Goal: Browse casually: Explore the website without a specific task or goal

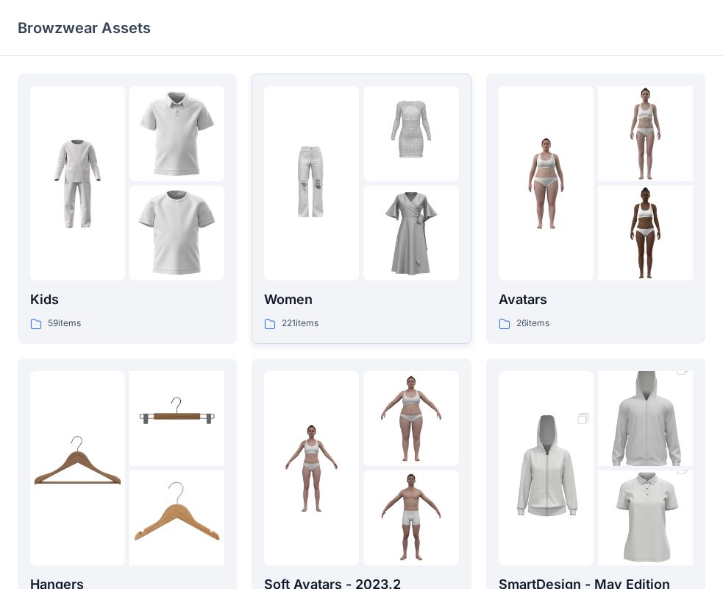
click at [295, 161] on img at bounding box center [311, 183] width 95 height 95
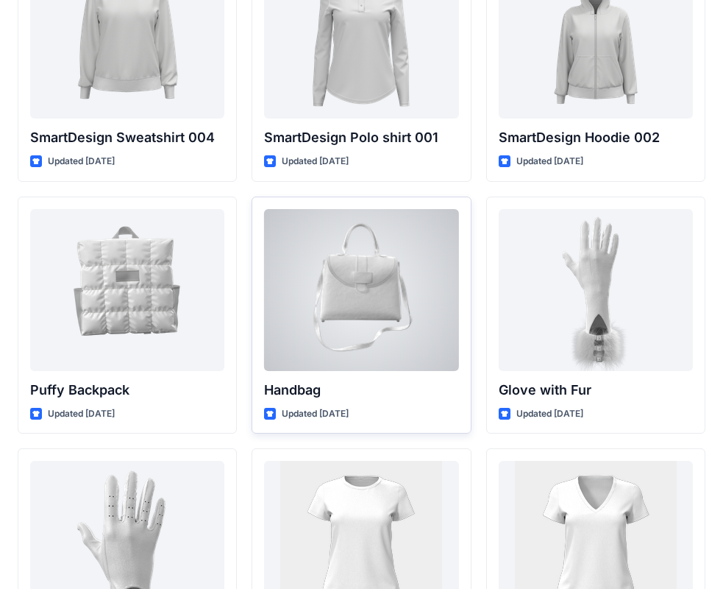
scroll to position [11511, 0]
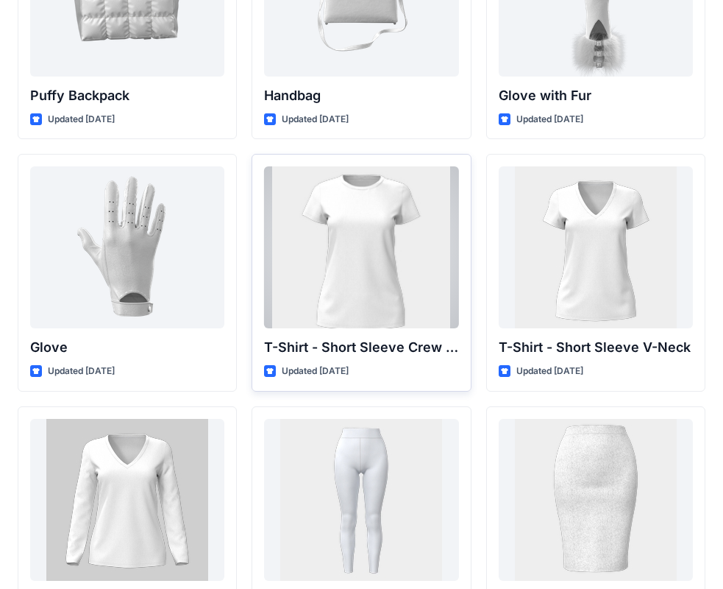
click at [377, 284] on div at bounding box center [361, 247] width 194 height 162
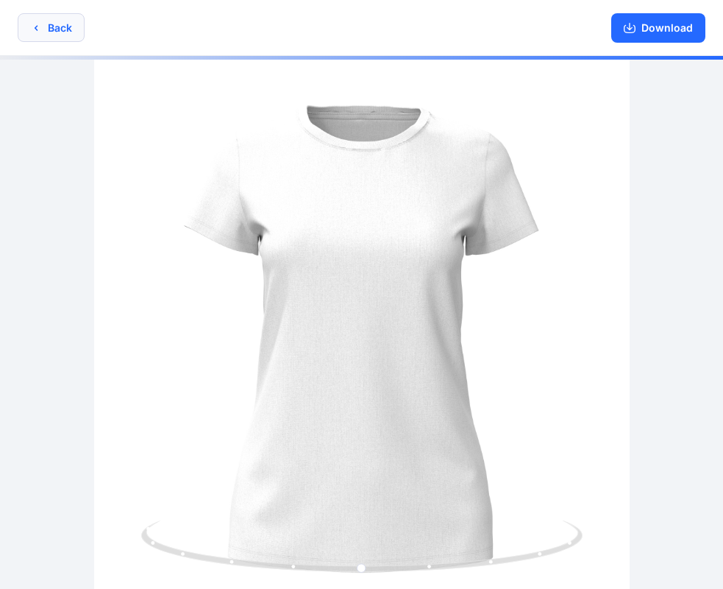
click at [77, 30] on button "Back" at bounding box center [51, 27] width 67 height 29
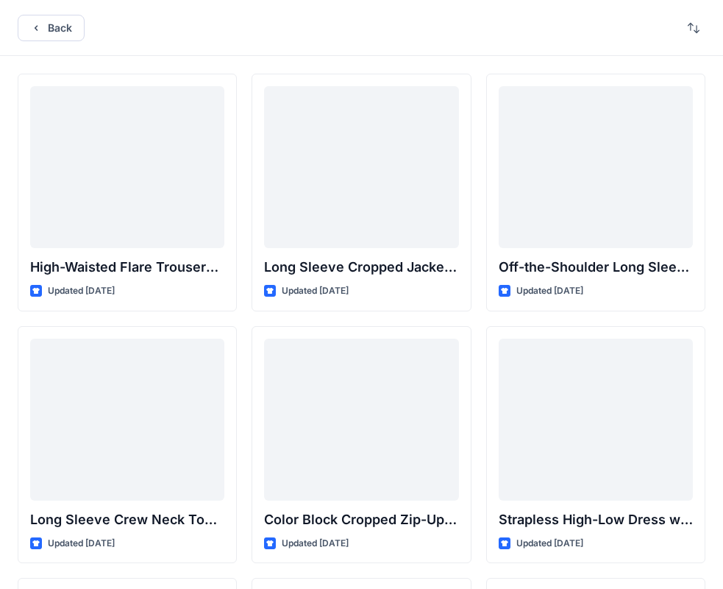
scroll to position [11511, 0]
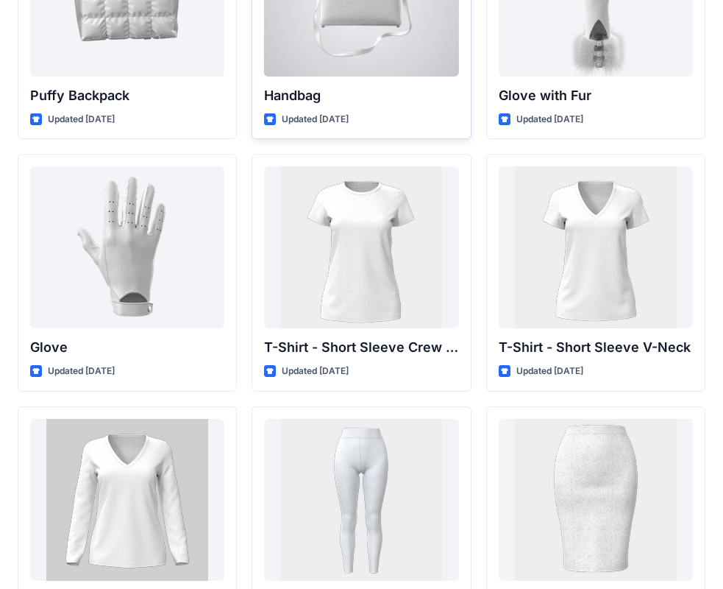
click at [300, 96] on p "Handbag" at bounding box center [361, 95] width 194 height 21
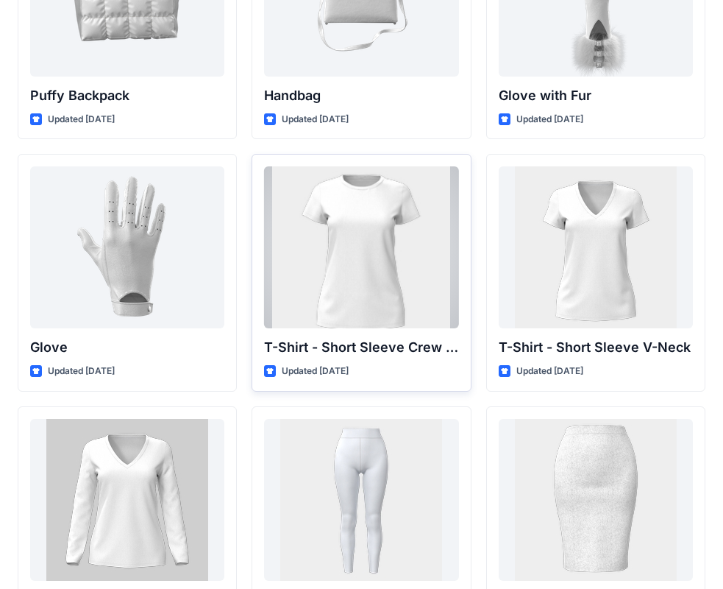
click at [366, 224] on div at bounding box center [361, 247] width 194 height 162
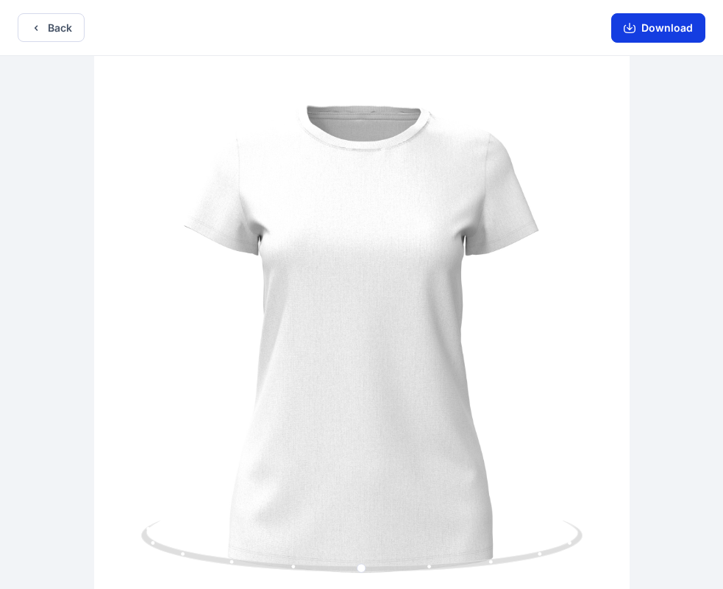
click at [651, 29] on button "Download" at bounding box center [658, 27] width 94 height 29
